Goal: Transaction & Acquisition: Purchase product/service

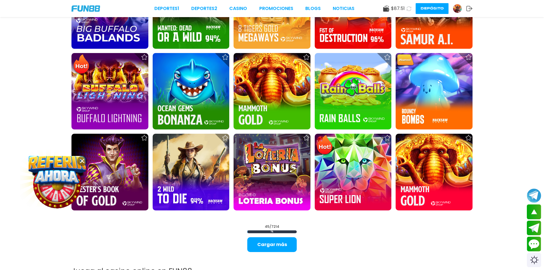
scroll to position [771, 0]
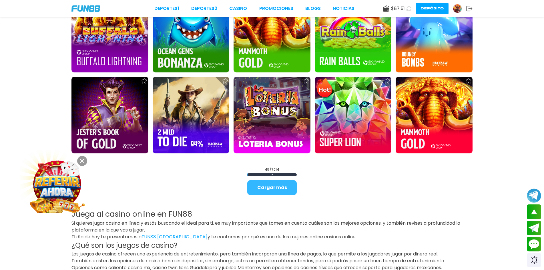
click at [271, 187] on button "Cargar más" at bounding box center [271, 188] width 49 height 15
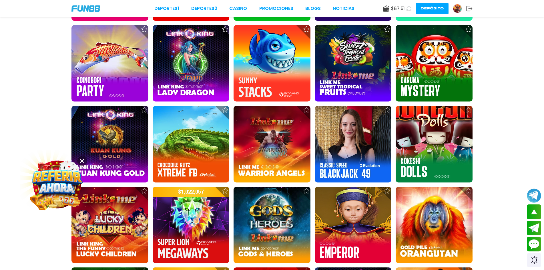
scroll to position [1285, 0]
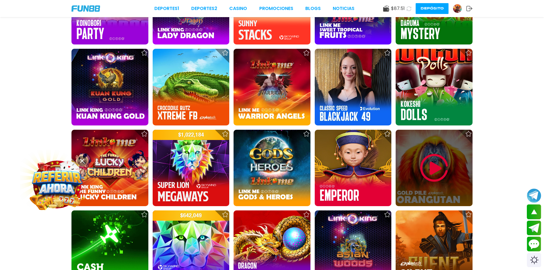
click at [434, 179] on img at bounding box center [434, 168] width 34 height 34
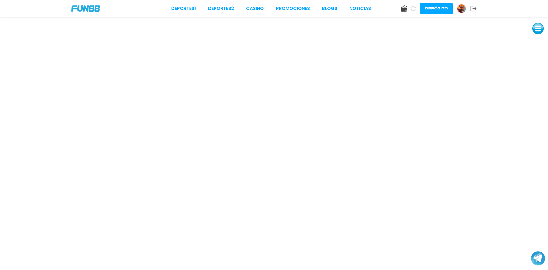
click at [539, 27] on button at bounding box center [538, 28] width 11 height 11
click at [538, 40] on button at bounding box center [538, 40] width 11 height 11
click at [537, 39] on button at bounding box center [538, 40] width 11 height 11
click at [541, 27] on button at bounding box center [538, 28] width 11 height 11
click at [256, 8] on link "CASINO" at bounding box center [255, 8] width 18 height 7
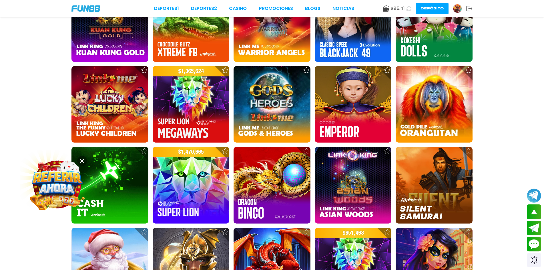
scroll to position [1457, 0]
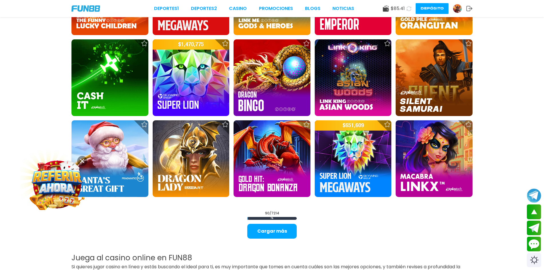
click at [273, 232] on button "Cargar más" at bounding box center [271, 231] width 49 height 15
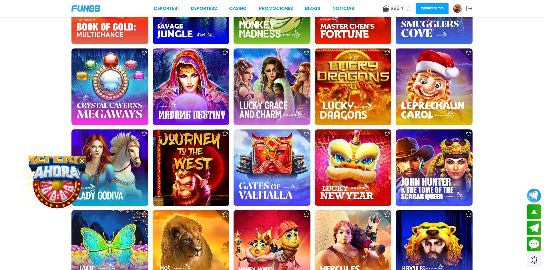
scroll to position [2171, 0]
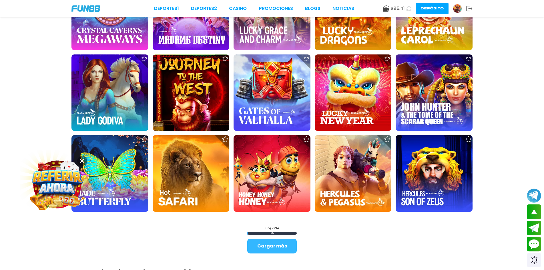
click at [267, 242] on button "Cargar más" at bounding box center [271, 246] width 49 height 15
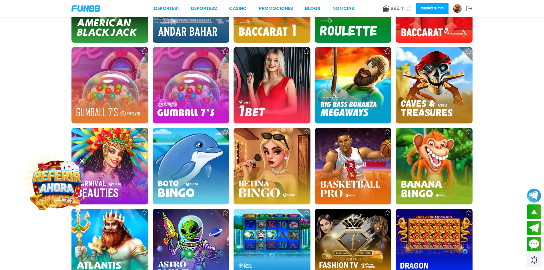
scroll to position [2685, 0]
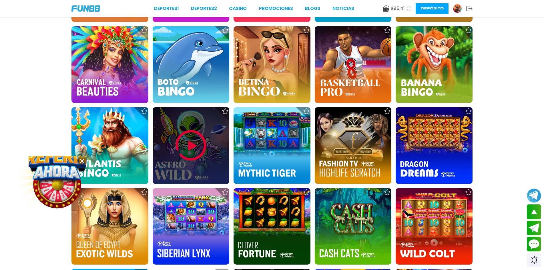
click at [188, 149] on img at bounding box center [191, 146] width 34 height 34
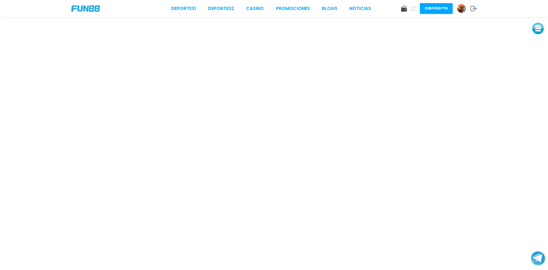
click at [539, 27] on button at bounding box center [538, 28] width 11 height 11
click at [539, 44] on button at bounding box center [538, 41] width 11 height 11
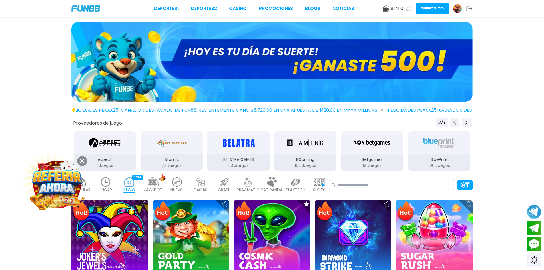
scroll to position [57, 0]
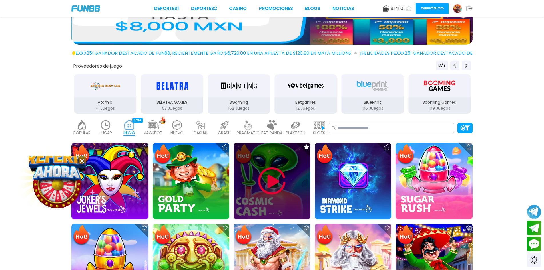
click at [271, 183] on img at bounding box center [271, 181] width 34 height 34
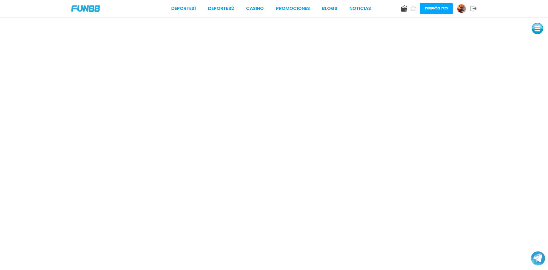
drag, startPoint x: 498, startPoint y: 21, endPoint x: 538, endPoint y: 32, distance: 42.3
click at [538, 32] on button at bounding box center [537, 28] width 11 height 11
drag, startPoint x: 538, startPoint y: 32, endPoint x: 246, endPoint y: 40, distance: 292.9
click at [538, 31] on button at bounding box center [537, 28] width 11 height 11
click at [540, 34] on div at bounding box center [537, 28] width 11 height 11
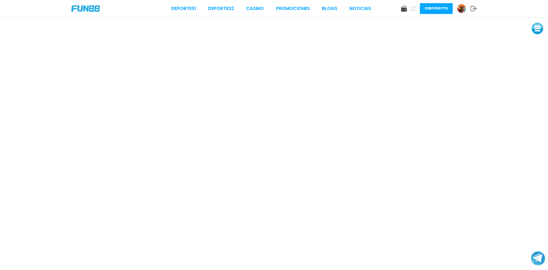
click at [540, 31] on button at bounding box center [537, 28] width 11 height 11
click at [540, 30] on button at bounding box center [537, 28] width 11 height 11
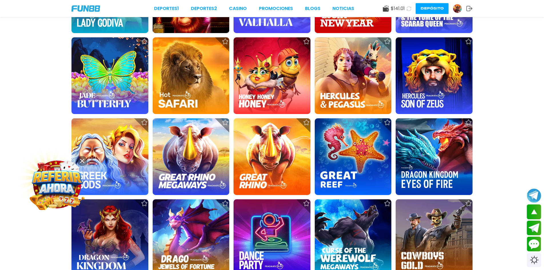
scroll to position [2256, 0]
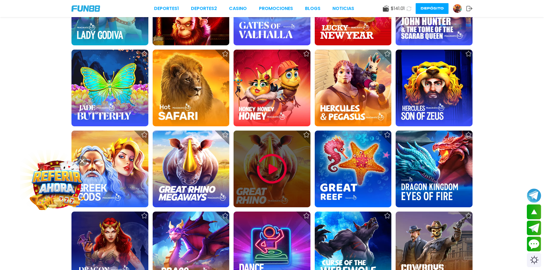
click at [267, 177] on img at bounding box center [271, 169] width 34 height 34
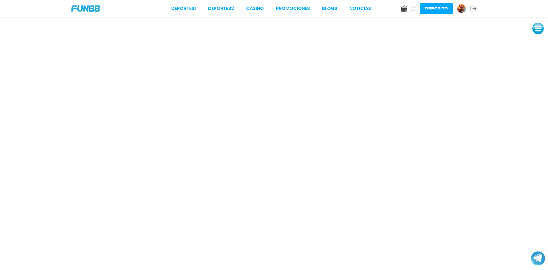
click at [539, 32] on button at bounding box center [538, 28] width 11 height 11
click at [538, 33] on button at bounding box center [538, 28] width 11 height 11
click at [538, 41] on button at bounding box center [538, 41] width 11 height 11
click at [538, 42] on button at bounding box center [538, 41] width 11 height 11
click at [536, 43] on button at bounding box center [538, 41] width 11 height 11
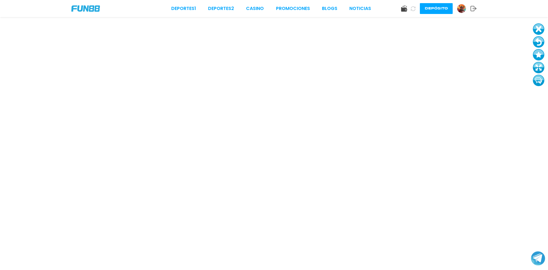
click at [538, 43] on button at bounding box center [538, 41] width 11 height 11
click at [540, 31] on button at bounding box center [538, 28] width 11 height 11
click at [538, 30] on button at bounding box center [539, 28] width 11 height 11
click at [541, 31] on button at bounding box center [539, 28] width 11 height 11
click at [540, 31] on button at bounding box center [539, 28] width 11 height 11
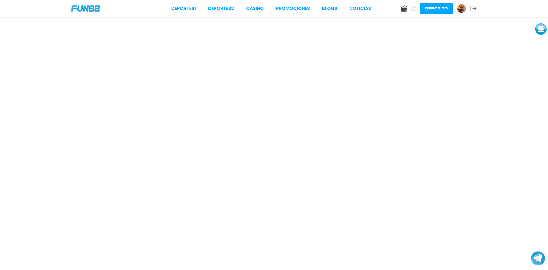
click at [541, 31] on button at bounding box center [541, 28] width 11 height 11
click at [536, 41] on iframe at bounding box center [274, 143] width 548 height 253
click at [256, 9] on link "CASINO" at bounding box center [255, 8] width 18 height 7
drag, startPoint x: 228, startPoint y: 9, endPoint x: 175, endPoint y: 3, distance: 53.5
click at [543, 29] on button at bounding box center [541, 28] width 11 height 11
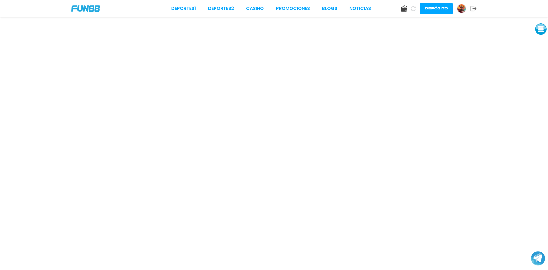
click at [463, 9] on img at bounding box center [462, 8] width 9 height 9
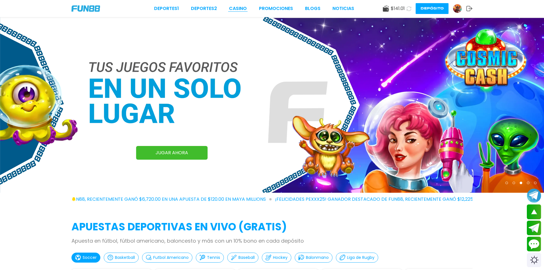
click at [239, 7] on link "CASINO" at bounding box center [238, 8] width 18 height 7
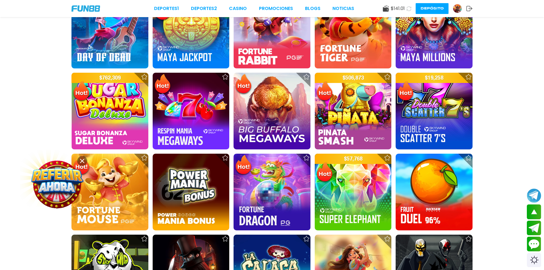
scroll to position [143, 0]
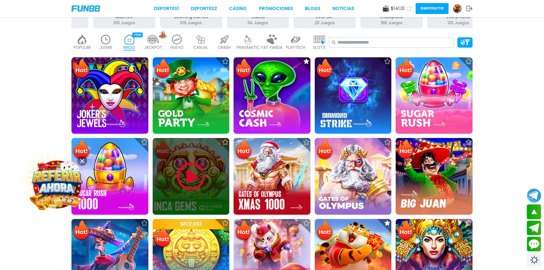
click at [192, 169] on img at bounding box center [191, 177] width 34 height 34
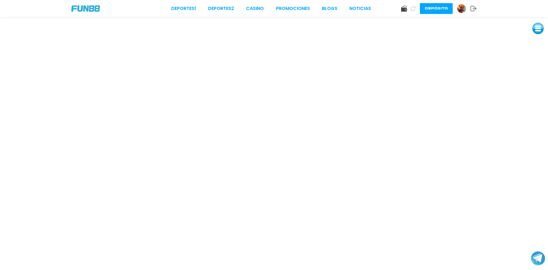
click at [439, 8] on button "Depósito" at bounding box center [436, 8] width 33 height 11
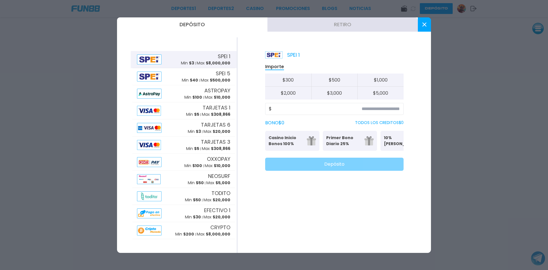
click at [345, 23] on button "Retiro" at bounding box center [343, 24] width 151 height 14
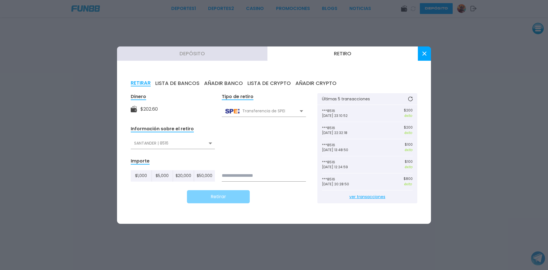
click at [238, 175] on input at bounding box center [264, 176] width 84 height 11
type input "***"
click at [225, 196] on button "Retirar" at bounding box center [218, 196] width 63 height 13
click at [424, 52] on use at bounding box center [425, 54] width 4 height 4
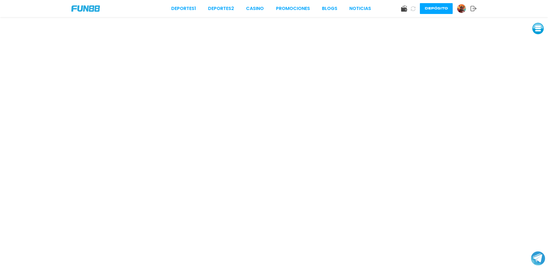
click at [414, 7] on icon at bounding box center [413, 8] width 5 height 5
